Goal: Communication & Community: Answer question/provide support

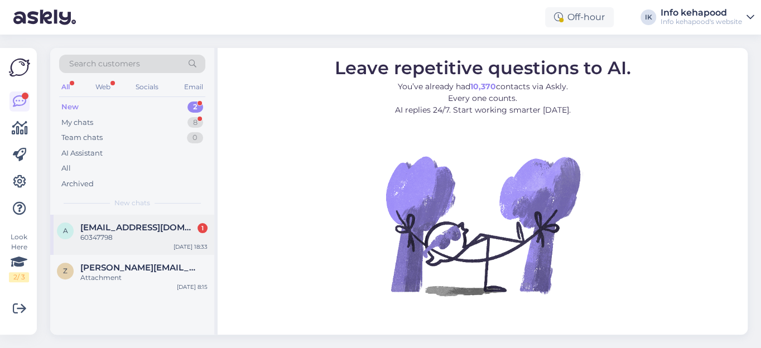
click at [103, 226] on span "[EMAIL_ADDRESS][DOMAIN_NAME]" at bounding box center [138, 228] width 116 height 10
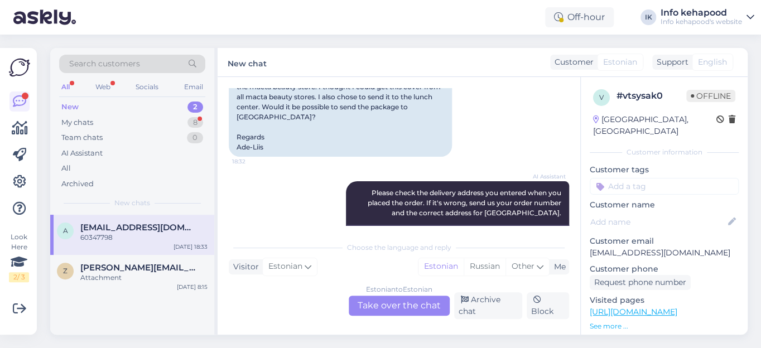
scroll to position [280, 0]
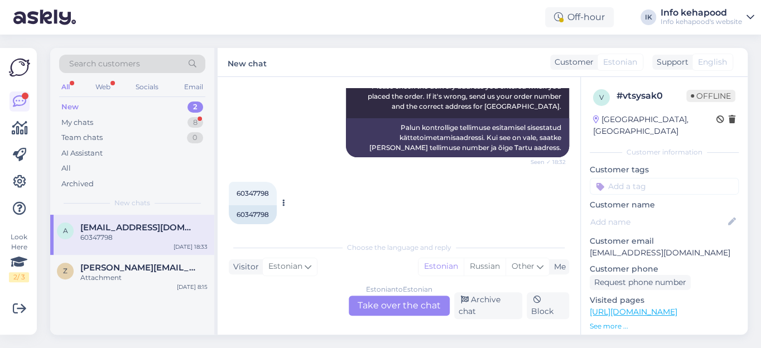
click at [258, 189] on span "60347798" at bounding box center [253, 193] width 32 height 8
copy div "60347798 18:33"
click at [402, 305] on div "Estonian to Estonian Take over the chat" at bounding box center [399, 306] width 101 height 20
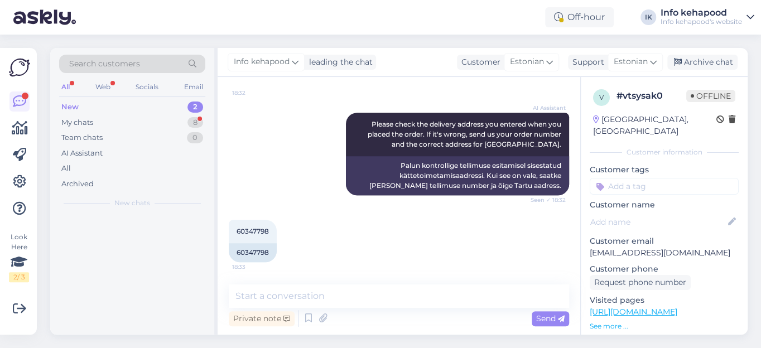
scroll to position [231, 0]
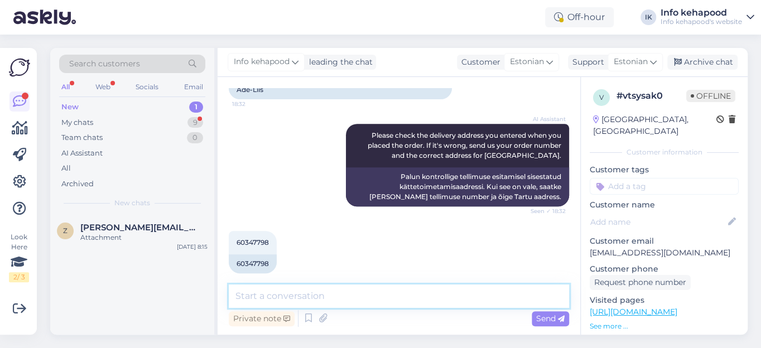
click at [357, 298] on textarea at bounding box center [399, 296] width 340 height 23
type textarea "Tere. Saatsin info e-[PERSON_NAME]."
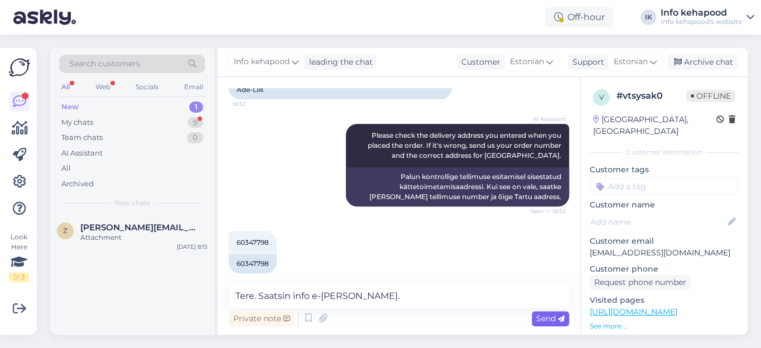
click at [545, 320] on span "Send" at bounding box center [550, 319] width 28 height 10
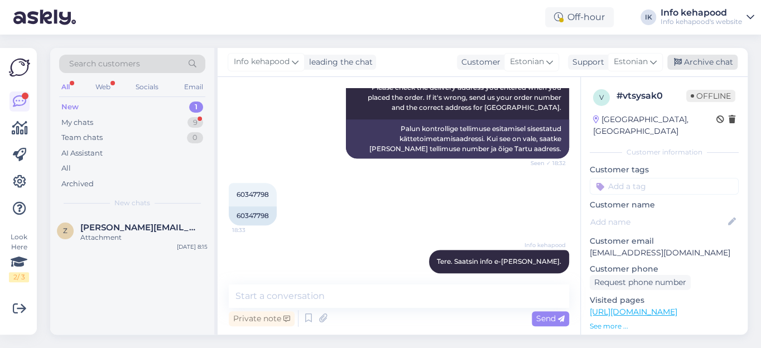
click at [726, 60] on div "Archive chat" at bounding box center [703, 62] width 70 height 15
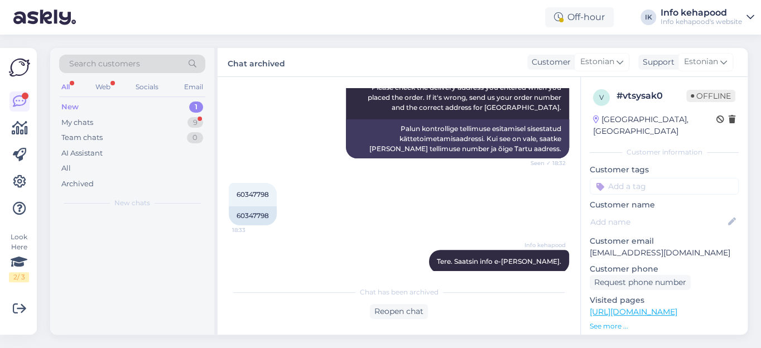
scroll to position [280, 0]
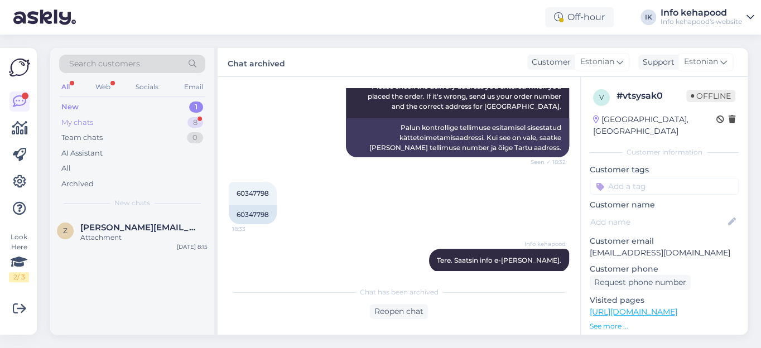
click at [75, 122] on div "My chats" at bounding box center [77, 122] width 32 height 11
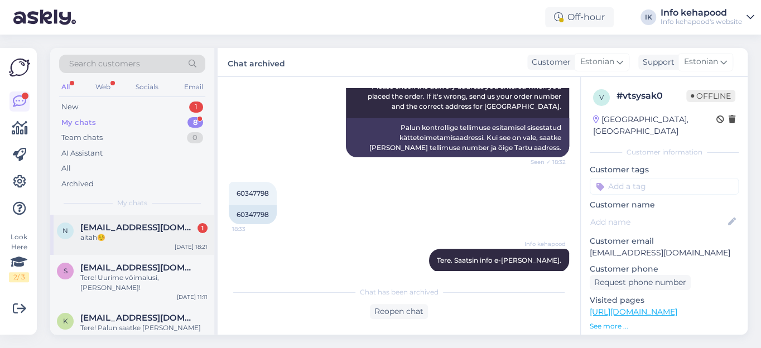
click at [116, 226] on span "[EMAIL_ADDRESS][DOMAIN_NAME]" at bounding box center [138, 228] width 116 height 10
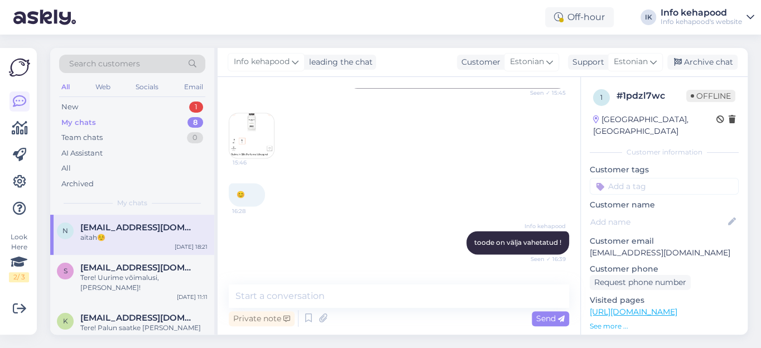
scroll to position [865, 0]
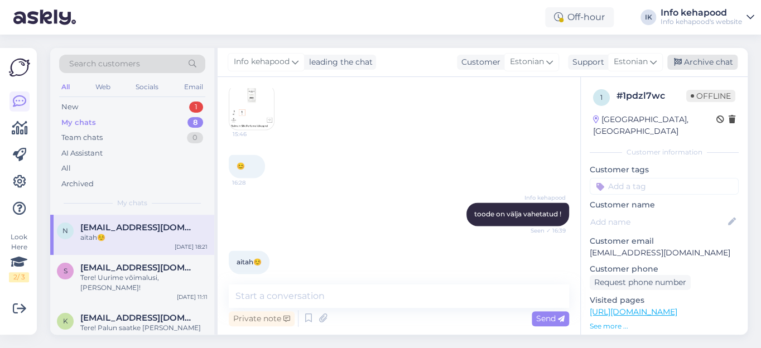
click at [697, 64] on div "Archive chat" at bounding box center [703, 62] width 70 height 15
